Goal: Task Accomplishment & Management: Use online tool/utility

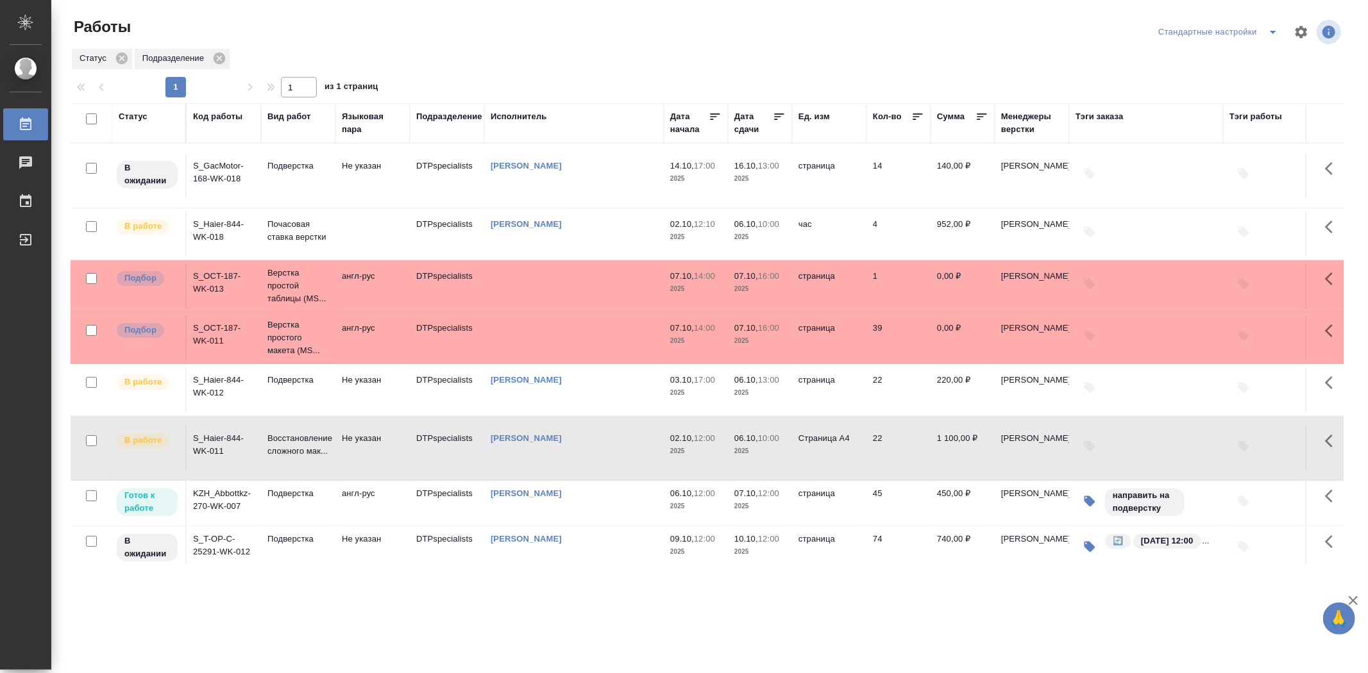
click at [224, 505] on td "KZH_Abbottkz-270-WK-007" at bounding box center [224, 503] width 74 height 45
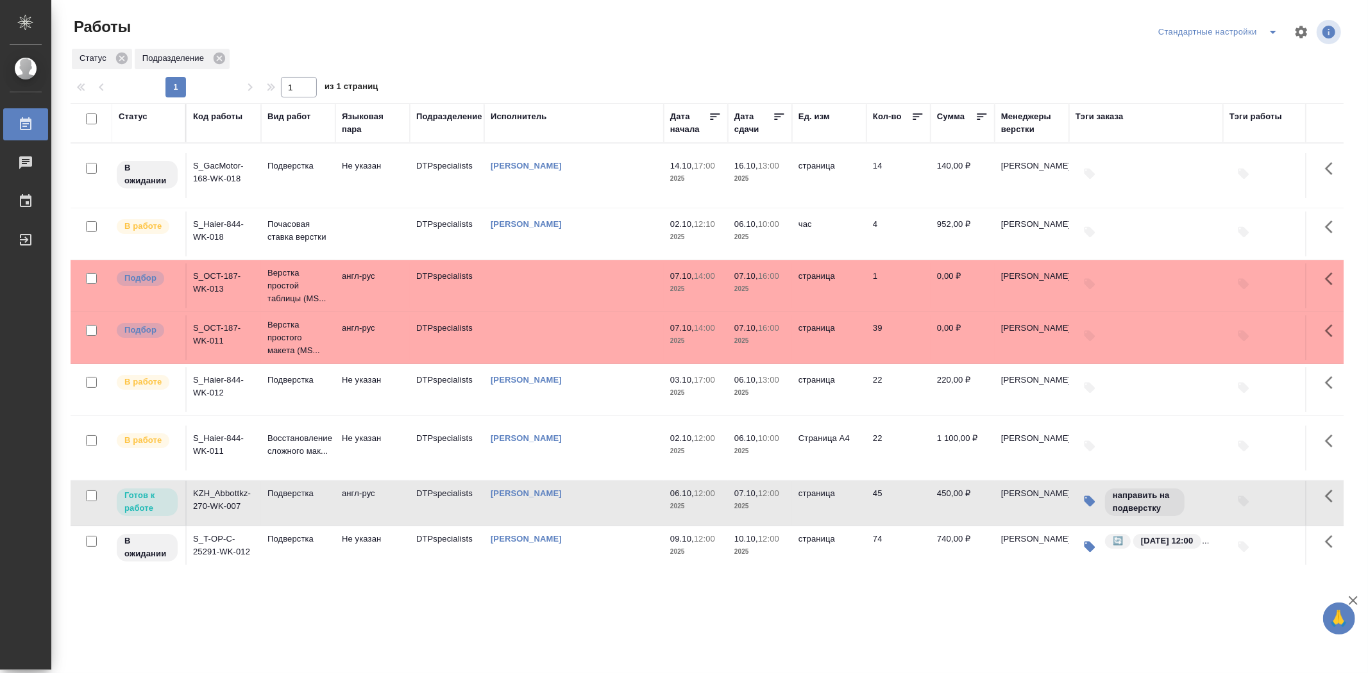
click at [224, 505] on td "KZH_Abbottkz-270-WK-007" at bounding box center [224, 503] width 74 height 45
click at [168, 502] on p "Готов к работе" at bounding box center [147, 502] width 46 height 26
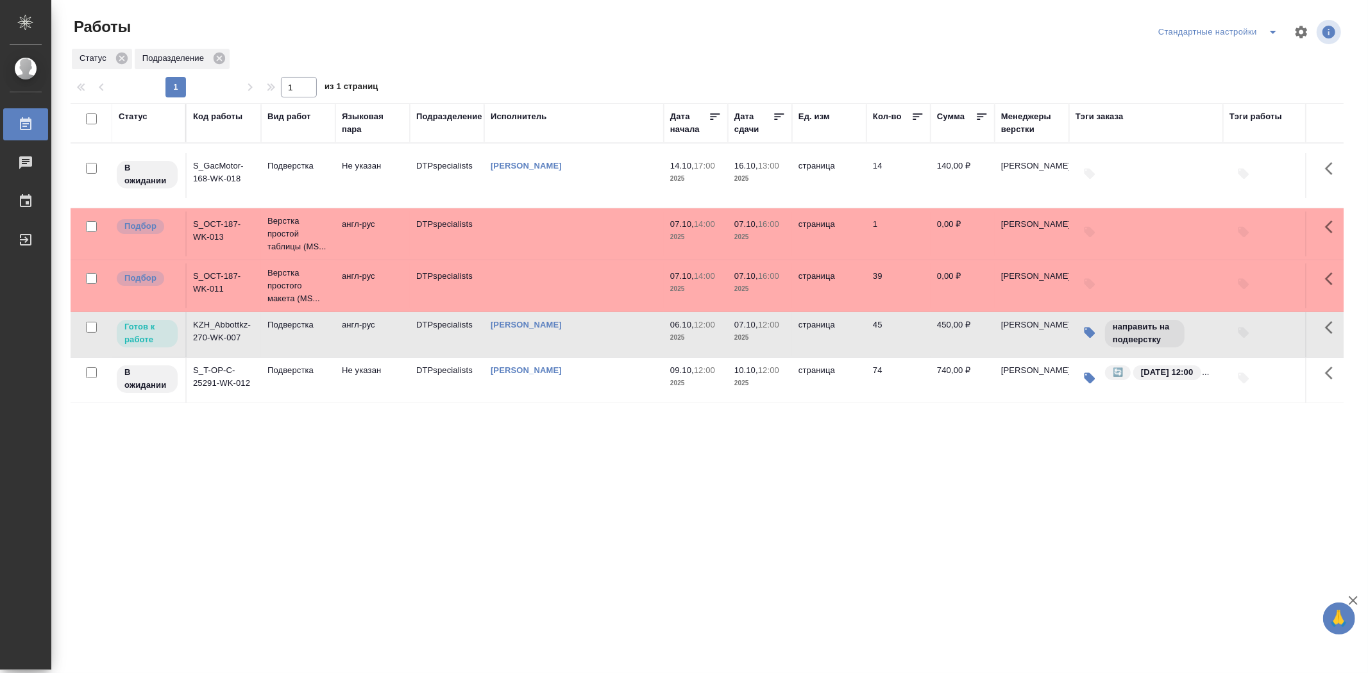
click at [277, 451] on div "Статус Код работы Вид работ Языковая пара Подразделение Исполнитель Дата начала…" at bounding box center [707, 334] width 1273 height 462
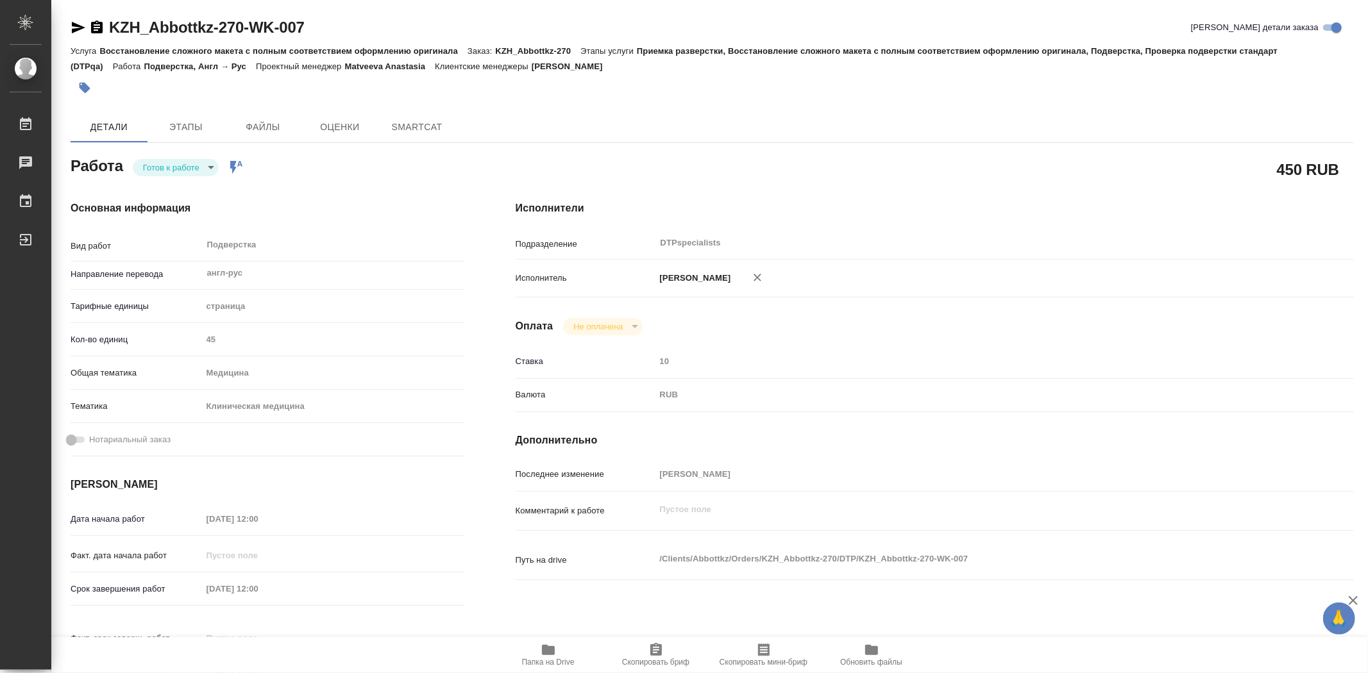
type textarea "x"
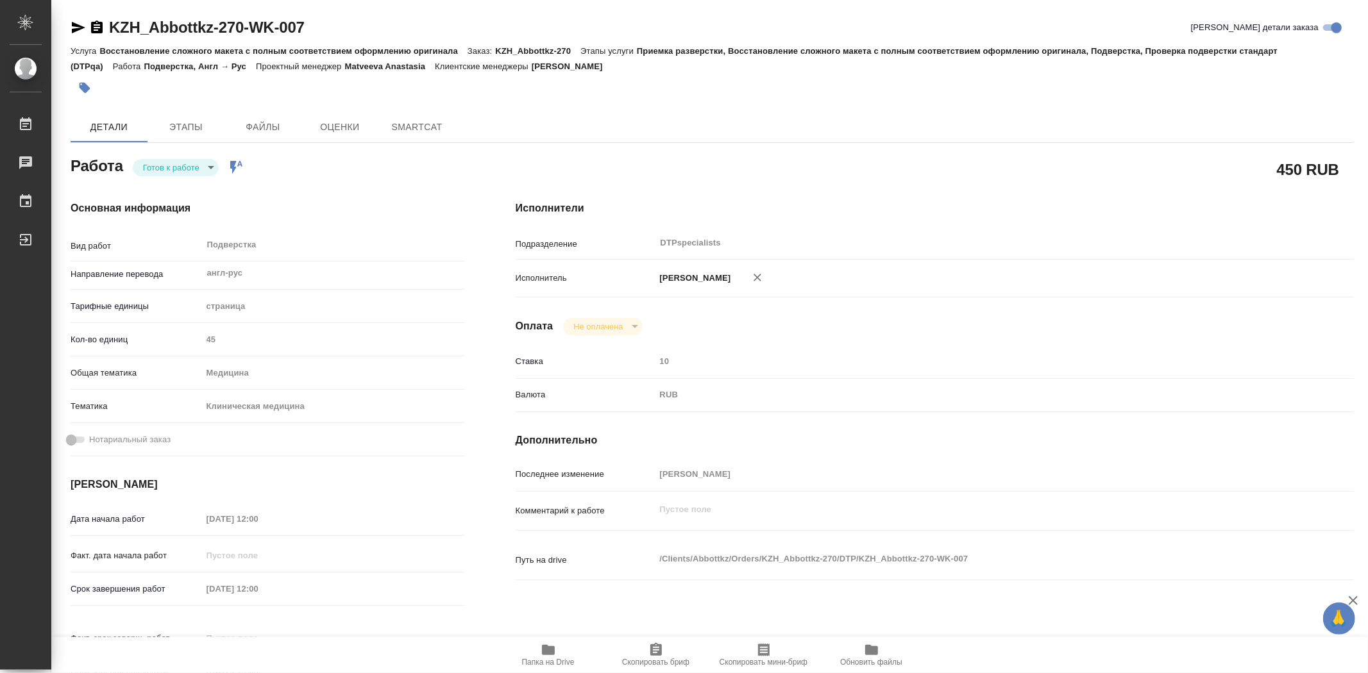
type textarea "x"
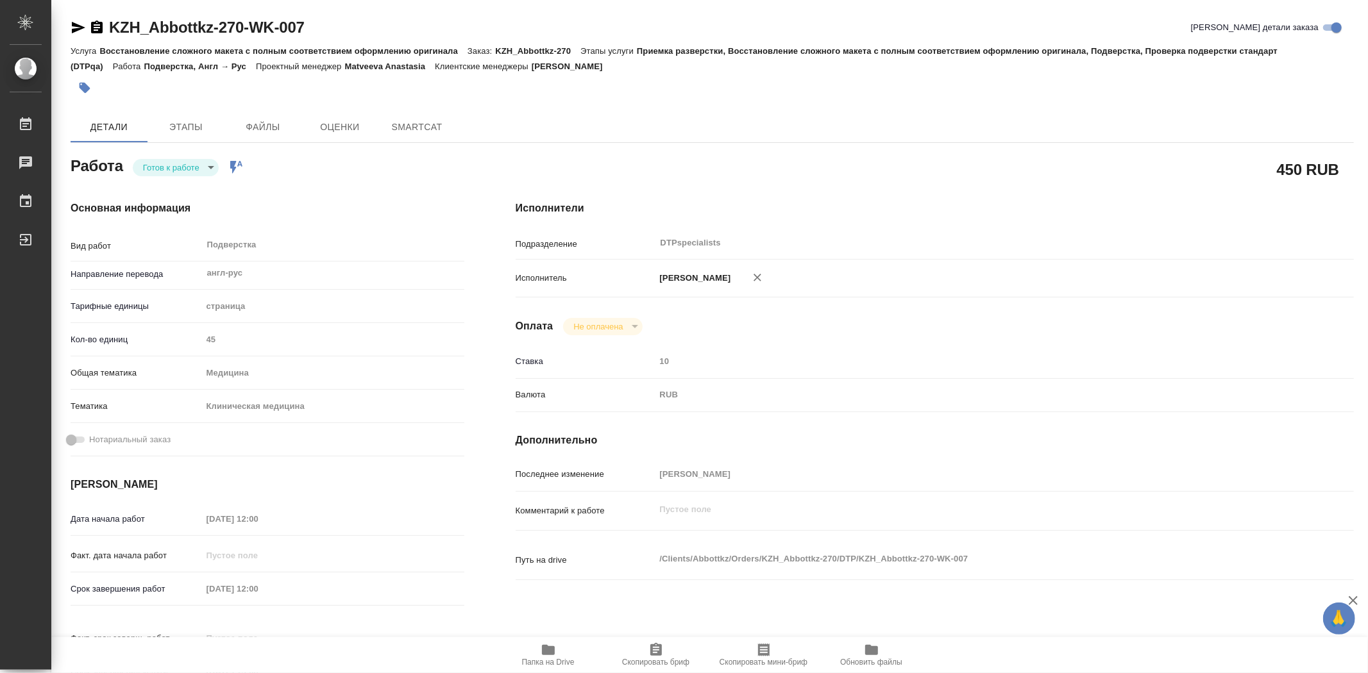
type textarea "x"
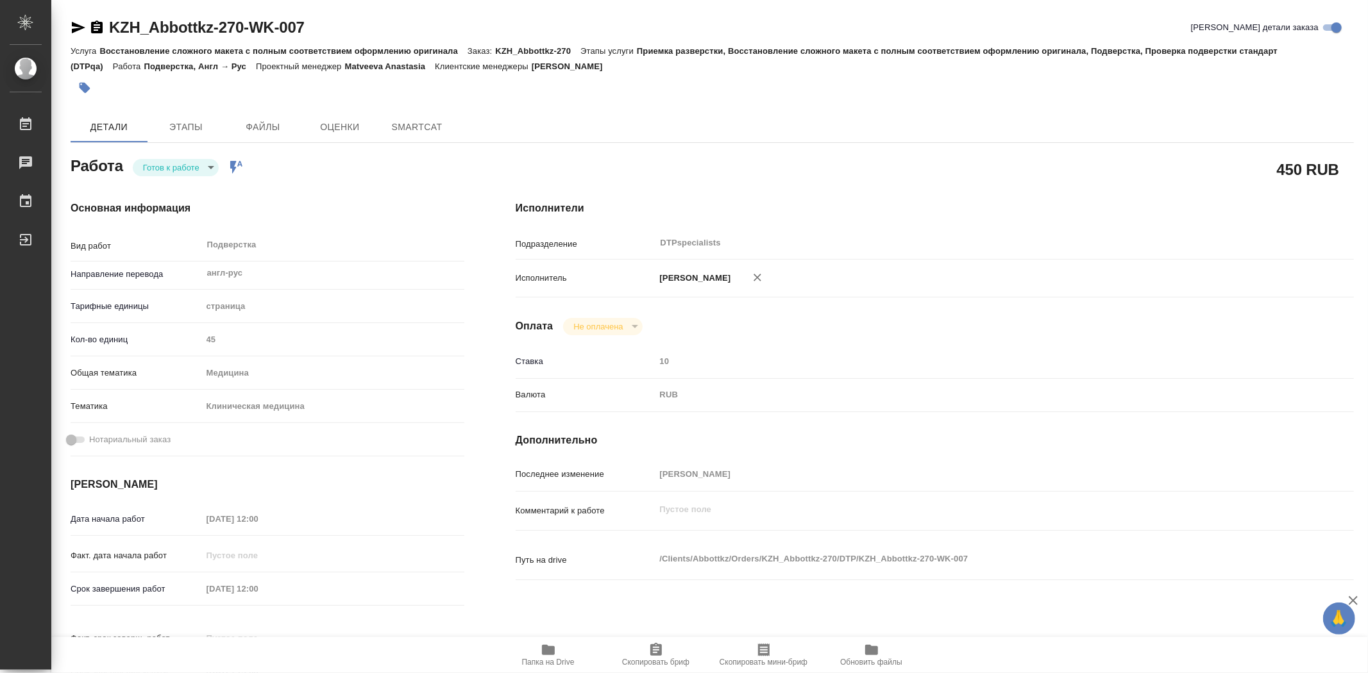
type textarea "x"
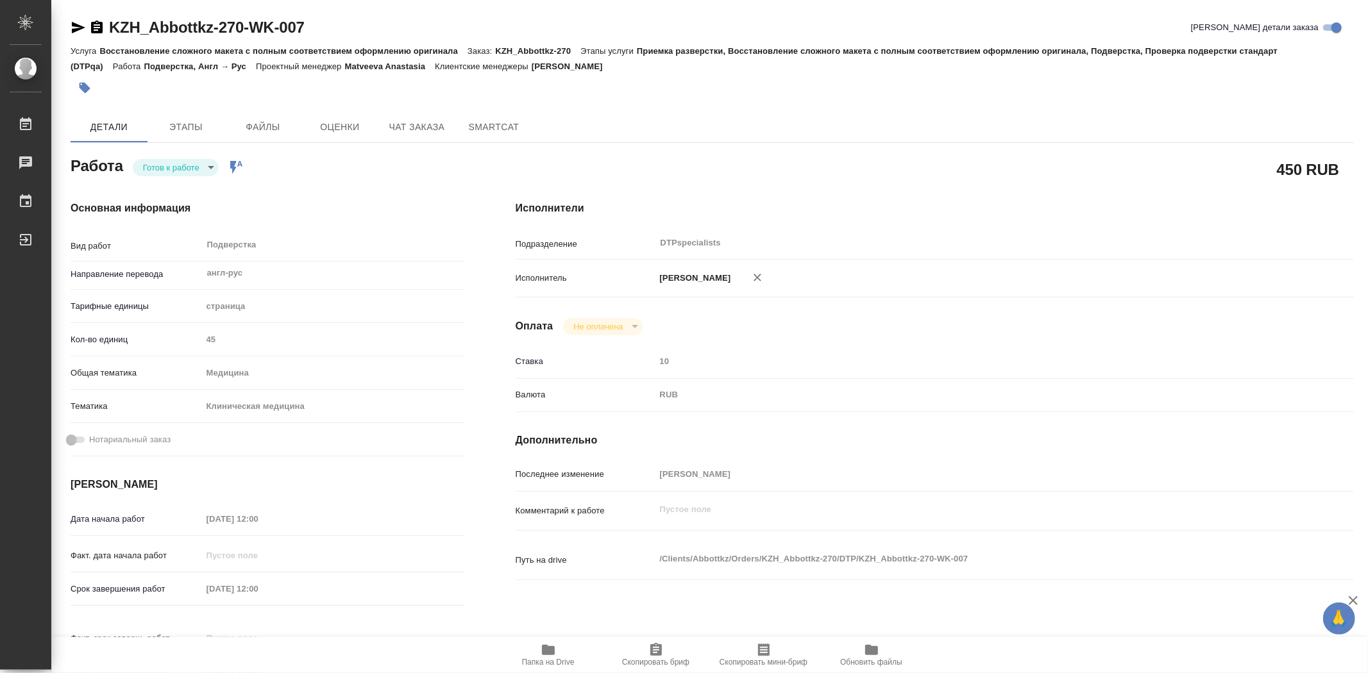
type textarea "x"
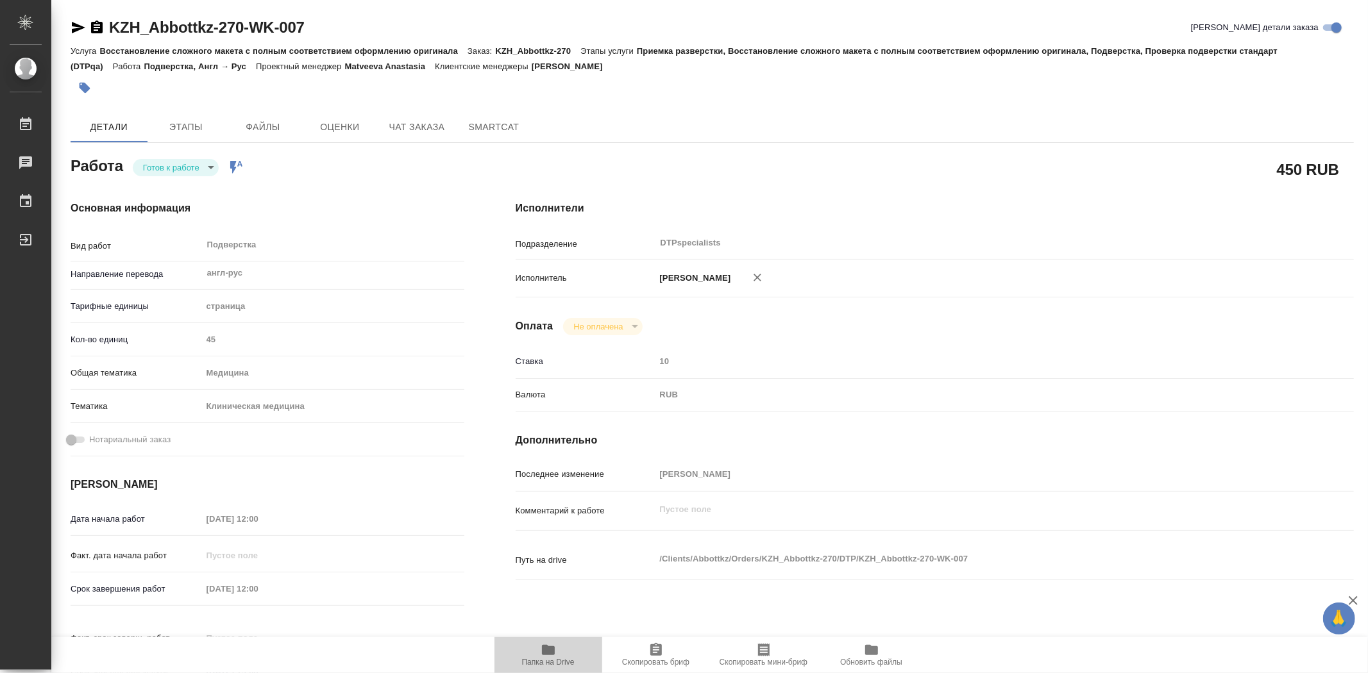
click at [558, 658] on span "Папка на Drive" at bounding box center [548, 662] width 53 height 9
type textarea "x"
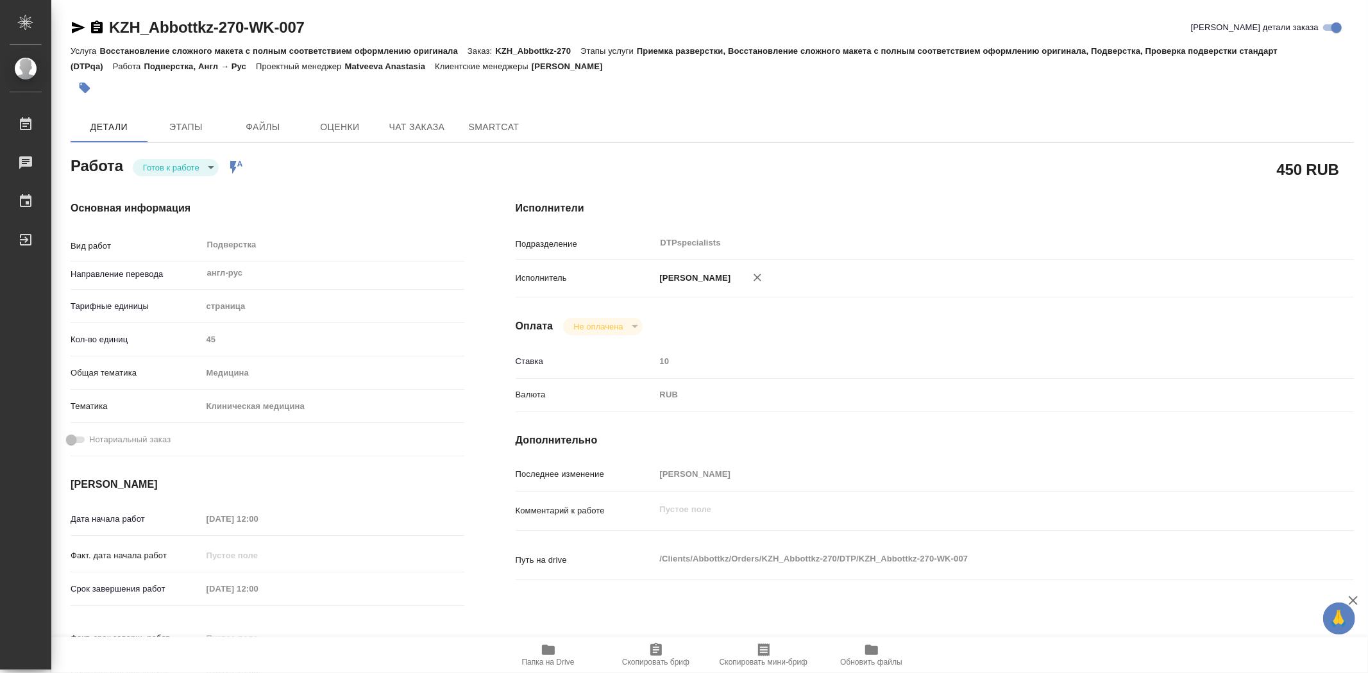
type textarea "x"
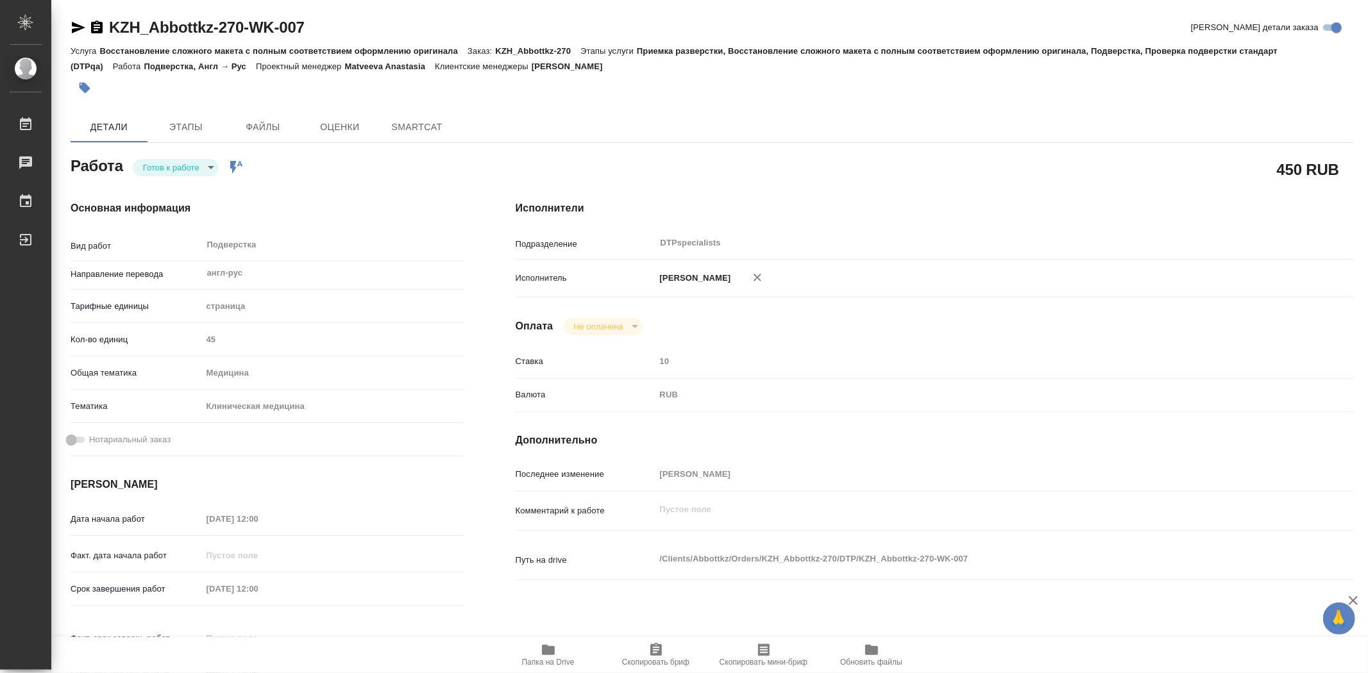
type textarea "x"
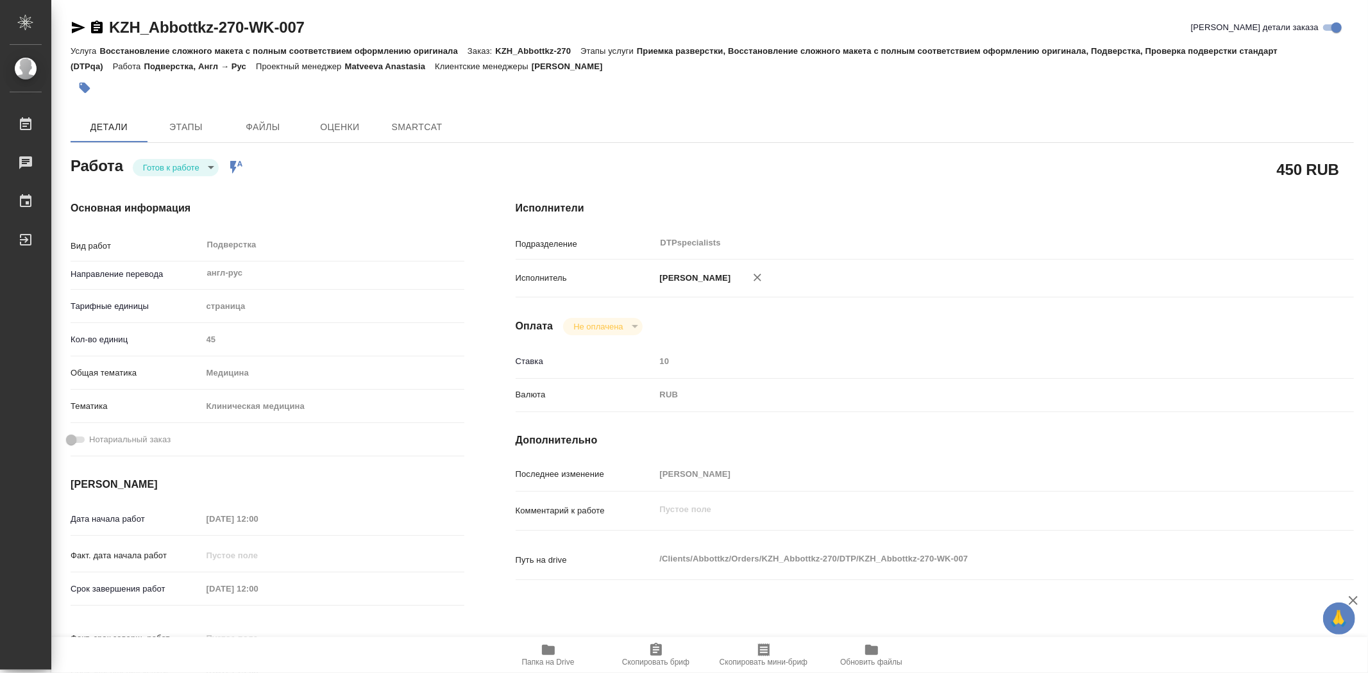
type textarea "x"
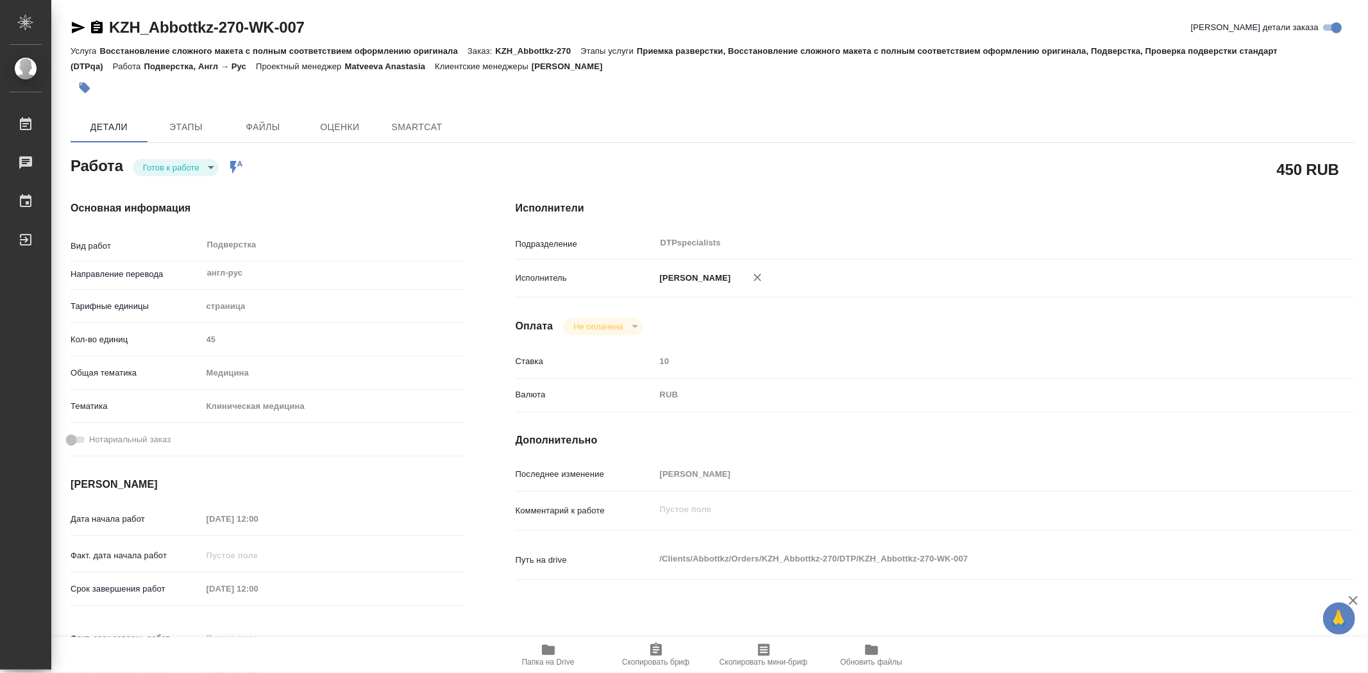
type textarea "x"
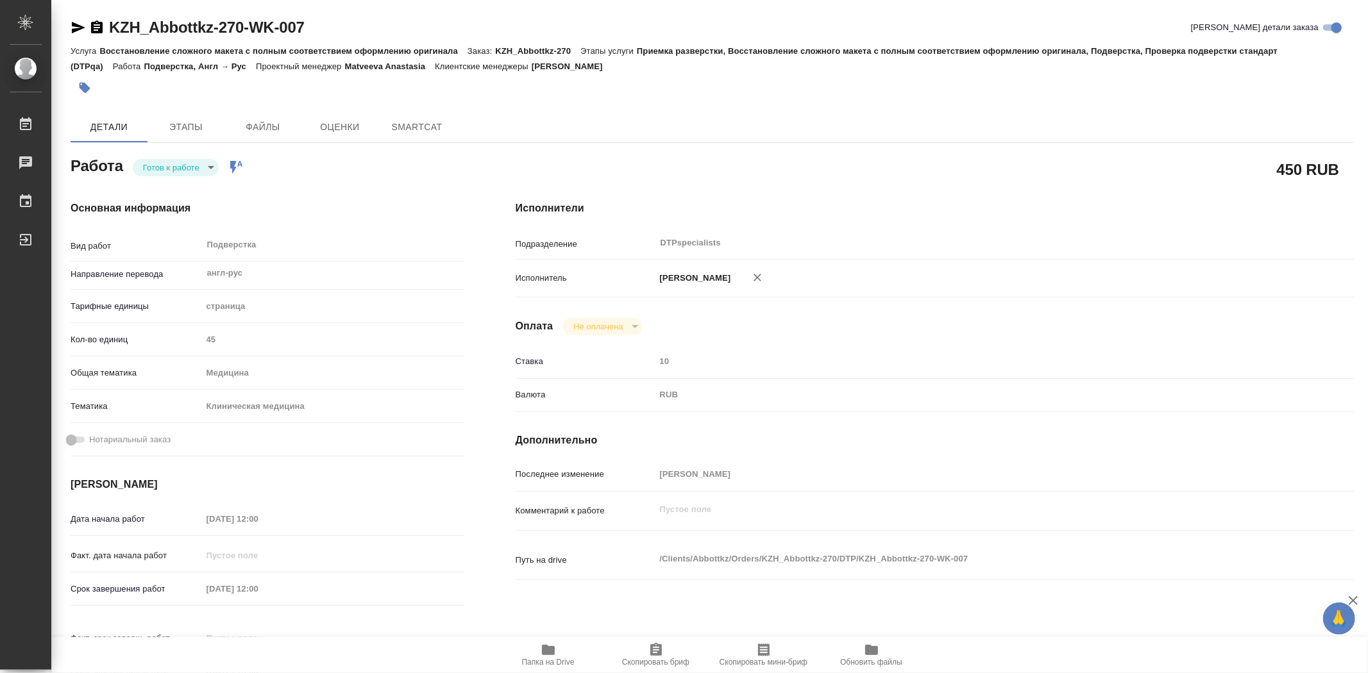
type textarea "x"
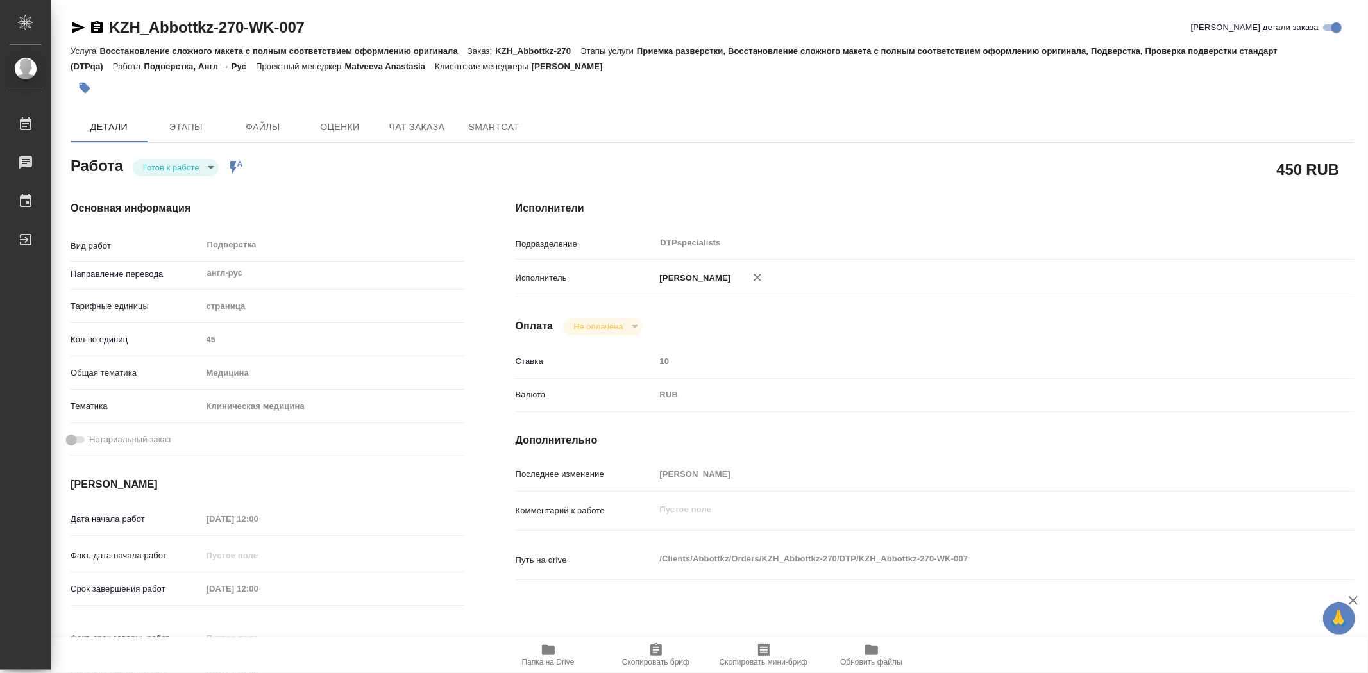
type textarea "x"
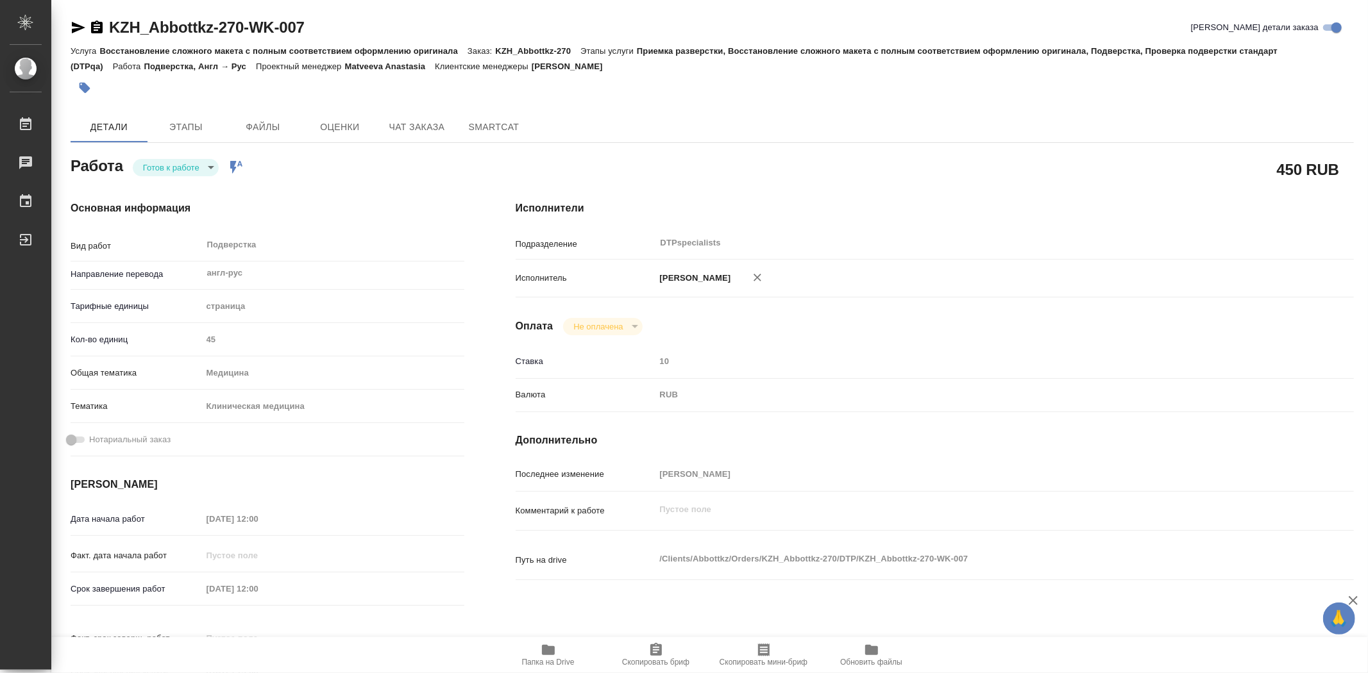
type textarea "x"
click at [555, 660] on span "Папка на Drive" at bounding box center [548, 662] width 53 height 9
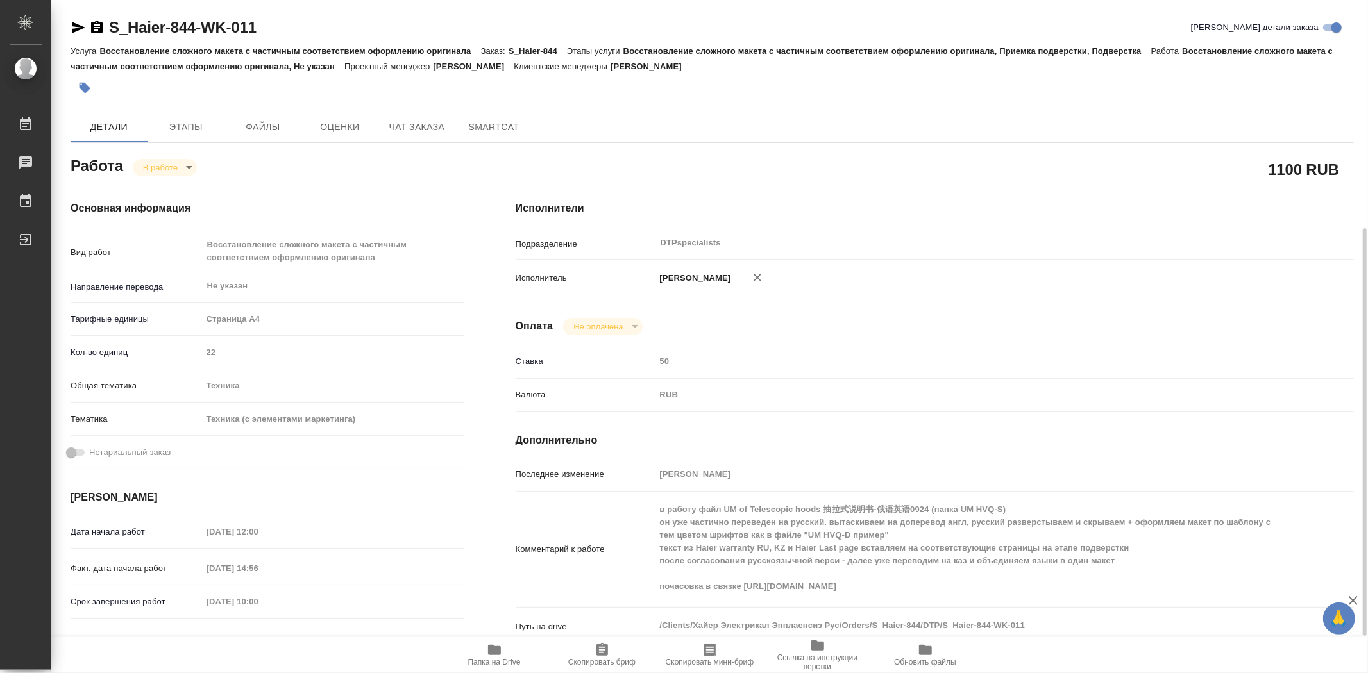
scroll to position [142, 0]
